Goal: Contribute content: Contribute content

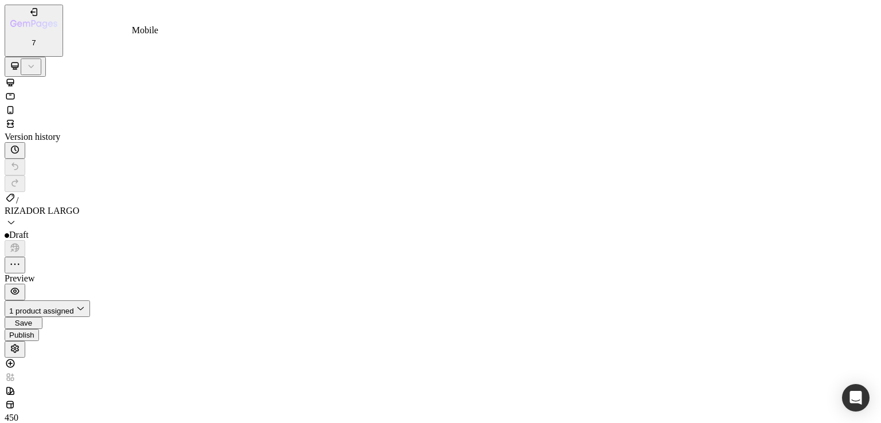
drag, startPoint x: 147, startPoint y: 15, endPoint x: 175, endPoint y: 28, distance: 30.3
click at [16, 104] on icon at bounding box center [10, 109] width 11 height 11
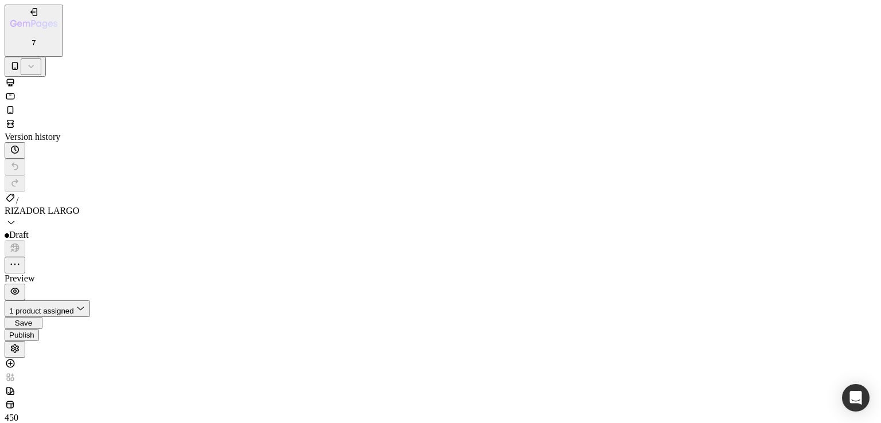
type input "[URL][DOMAIN_NAME]"
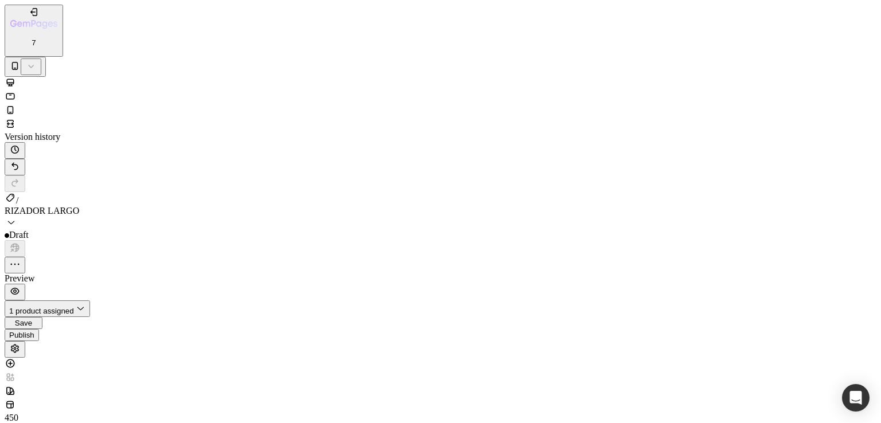
type input "[URL][DOMAIN_NAME]"
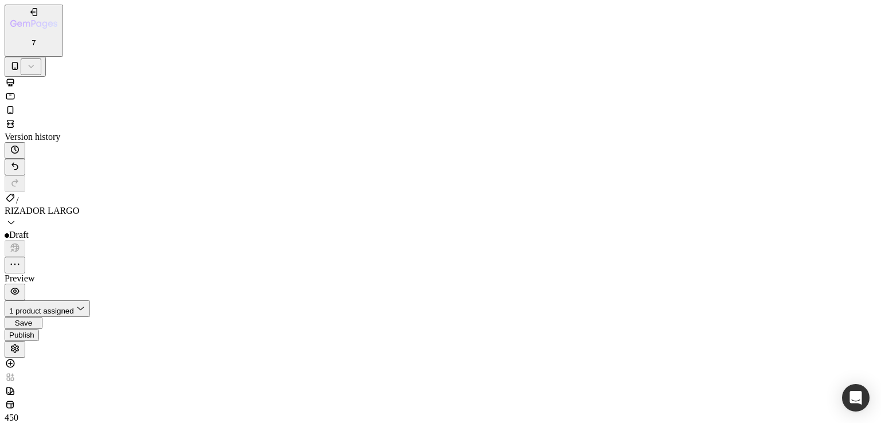
type input "[URL][DOMAIN_NAME]"
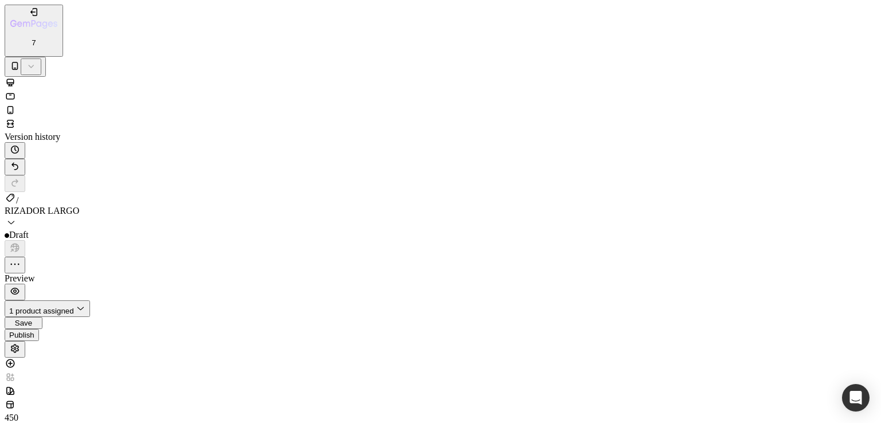
scroll to position [730, 0]
type input "[URL][DOMAIN_NAME]"
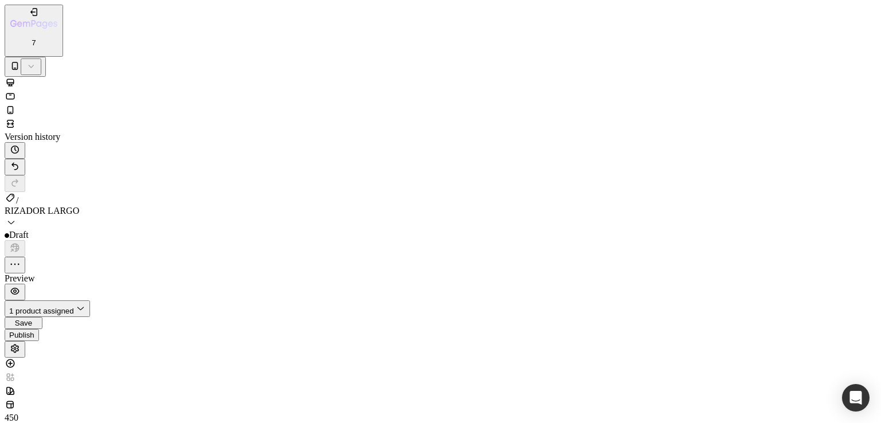
scroll to position [1017, 0]
click at [34, 331] on div "Publish" at bounding box center [21, 335] width 25 height 9
click at [42, 317] on button "Save" at bounding box center [24, 323] width 38 height 12
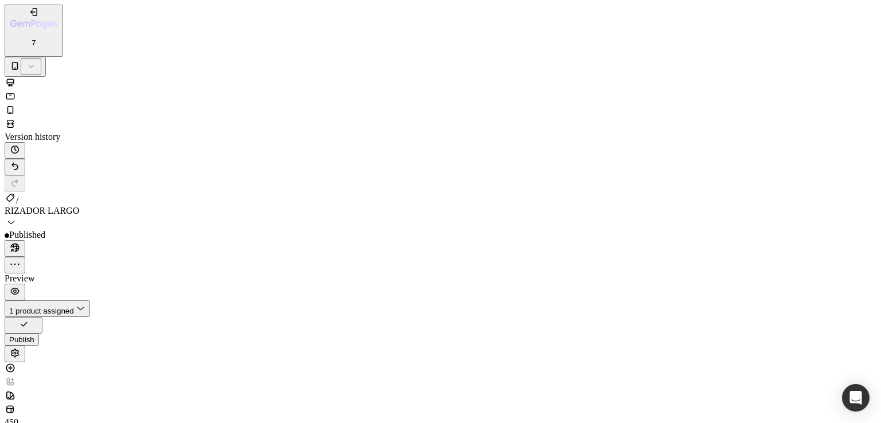
click at [39, 334] on button "Publish" at bounding box center [22, 340] width 34 height 12
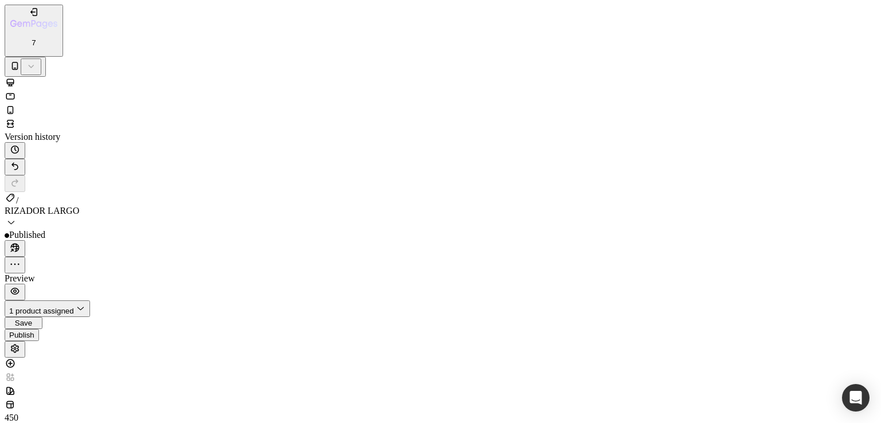
type input "[URL][DOMAIN_NAME]"
drag, startPoint x: 766, startPoint y: 345, endPoint x: 770, endPoint y: 338, distance: 8.0
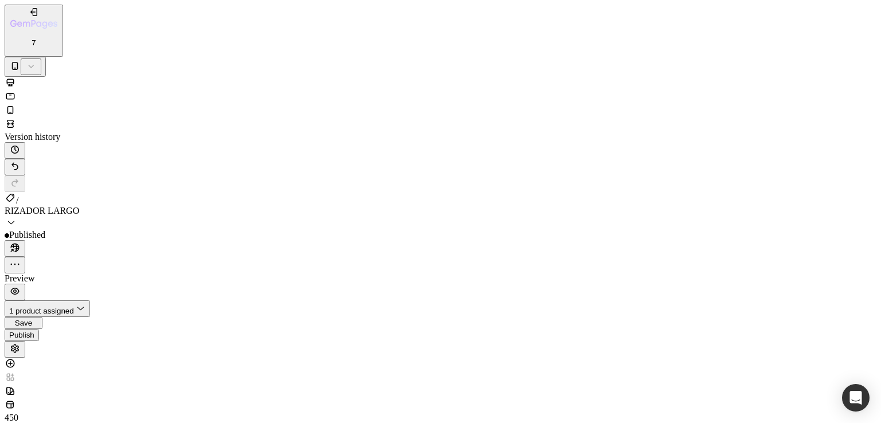
drag, startPoint x: 722, startPoint y: 224, endPoint x: 703, endPoint y: 228, distance: 19.9
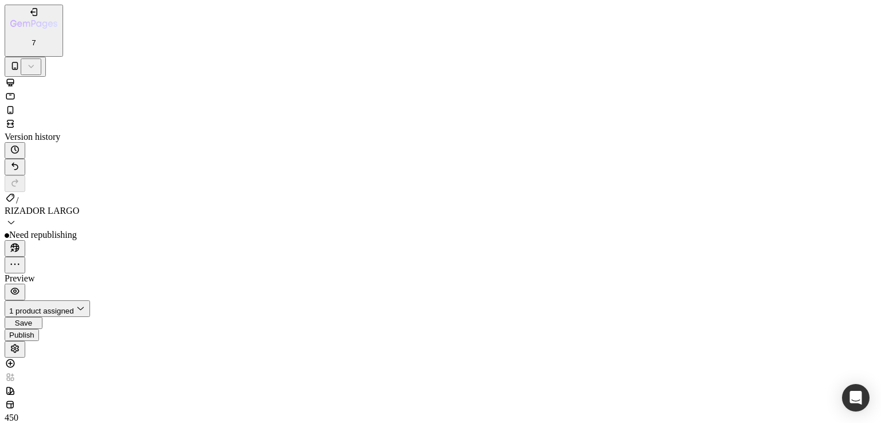
type input "[URL][DOMAIN_NAME]"
click at [32, 319] on span "Save" at bounding box center [23, 323] width 17 height 9
click at [34, 335] on div "Publish" at bounding box center [21, 339] width 25 height 9
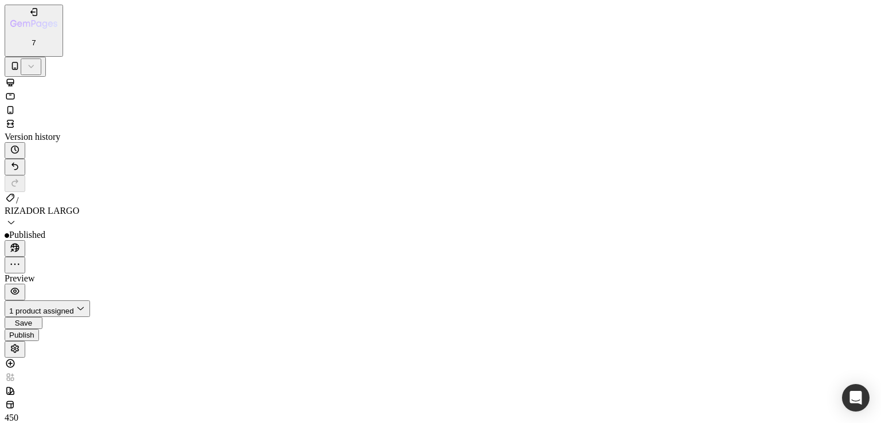
scroll to position [1147, 0]
type input "[URL][DOMAIN_NAME]"
click at [32, 319] on span "Save" at bounding box center [23, 323] width 17 height 9
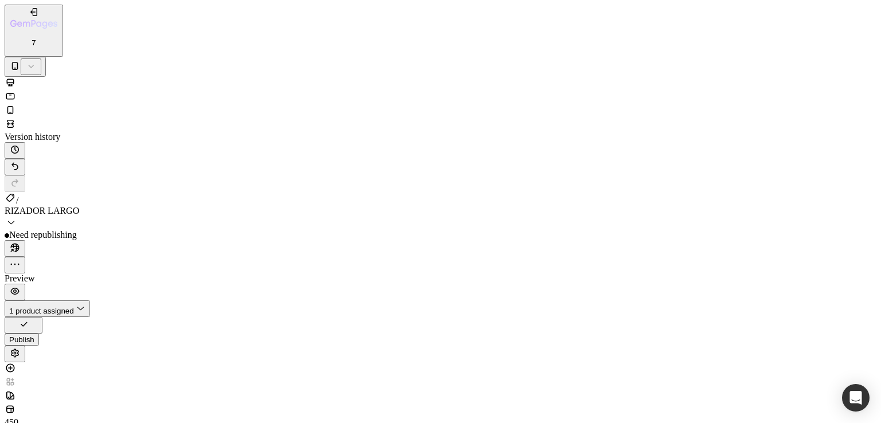
click at [34, 335] on div "Publish" at bounding box center [21, 339] width 25 height 9
click at [32, 319] on span "Save" at bounding box center [23, 323] width 17 height 9
click at [34, 335] on div "Publish" at bounding box center [21, 339] width 25 height 9
